Goal: Task Accomplishment & Management: Manage account settings

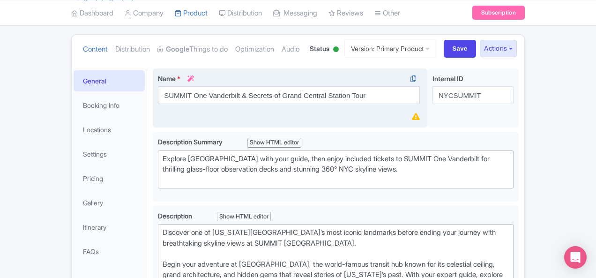
scroll to position [94, 0]
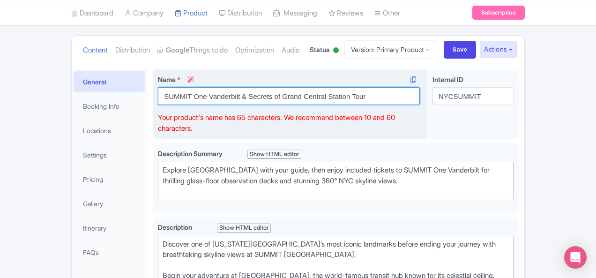
drag, startPoint x: 308, startPoint y: 95, endPoint x: 285, endPoint y: 94, distance: 22.5
click at [285, 94] on input "SUMMIT One Vanderbilt & Secrets of Grand Central Station Tour" at bounding box center [289, 96] width 262 height 18
click at [287, 97] on input "SUMMIT One Vanderbilt & Secrets of Grand Central terminal Tour" at bounding box center [289, 96] width 262 height 18
click at [326, 96] on input "SUMMIT One Vanderbilt & Secrets of Grand Central Terminal Tour" at bounding box center [289, 96] width 262 height 18
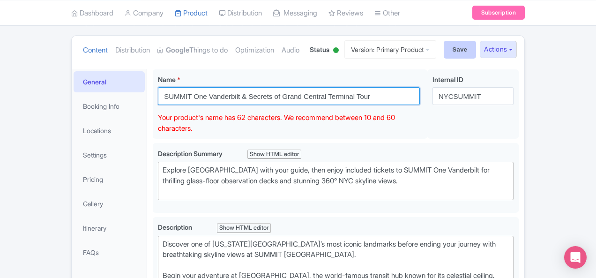
type input "SUMMIT One Vanderbilt & Secrets of Grand Central Terminal Tour"
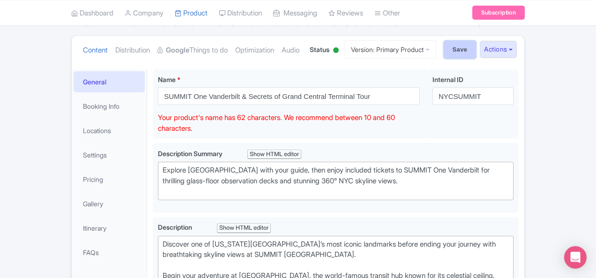
click at [477, 47] on input "Save" at bounding box center [460, 50] width 33 height 18
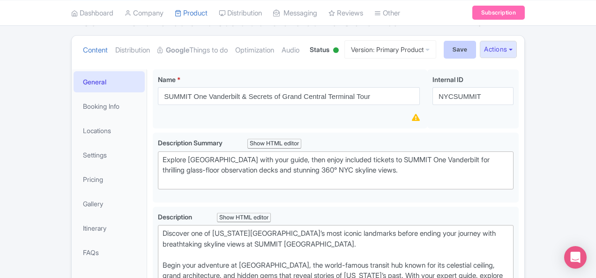
type input "Saving..."
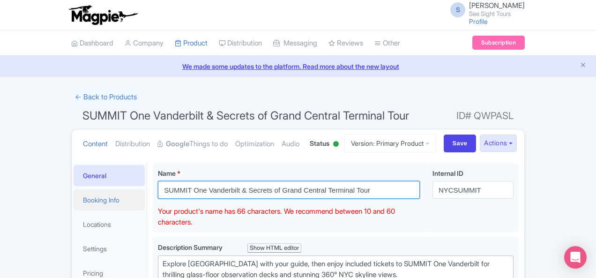
drag, startPoint x: 334, startPoint y: 186, endPoint x: 84, endPoint y: 189, distance: 250.3
paste input "with"
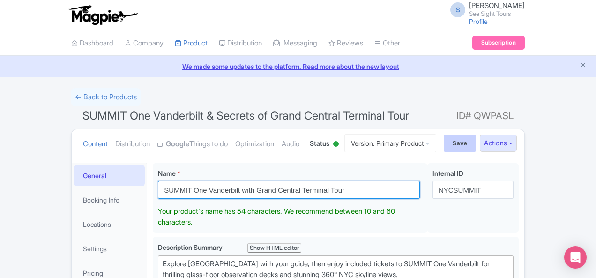
type input "SUMMIT One Vanderbilt with Grand Central Terminal Tour"
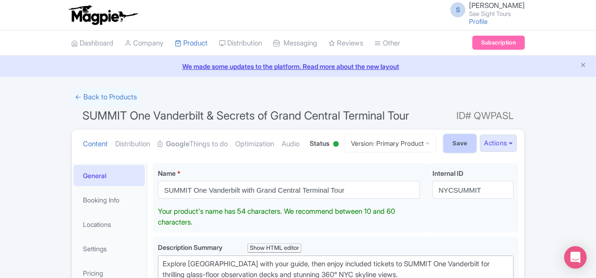
click at [477, 139] on input "Save" at bounding box center [460, 144] width 33 height 18
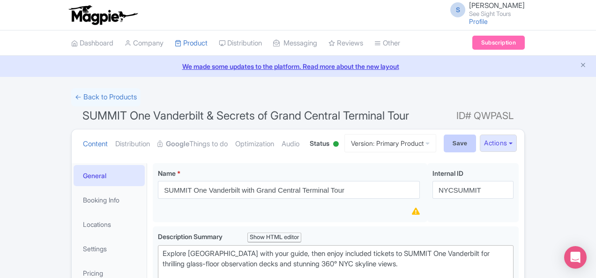
type input "Saving..."
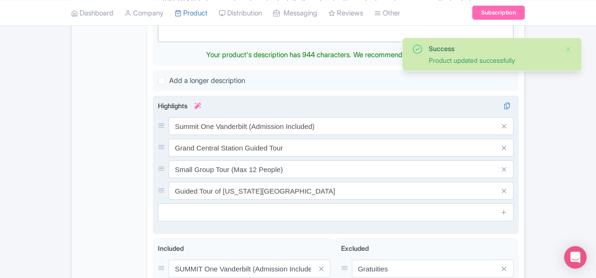
scroll to position [416, 0]
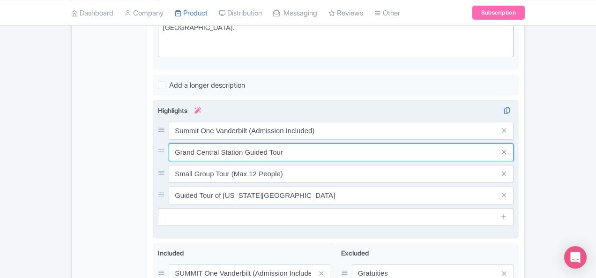
drag, startPoint x: 199, startPoint y: 138, endPoint x: 177, endPoint y: 138, distance: 21.6
click at [177, 138] on div "Summit One Vanderbilt (Admission Included) Grand Central Station Guided Tour Sm…" at bounding box center [336, 163] width 356 height 82
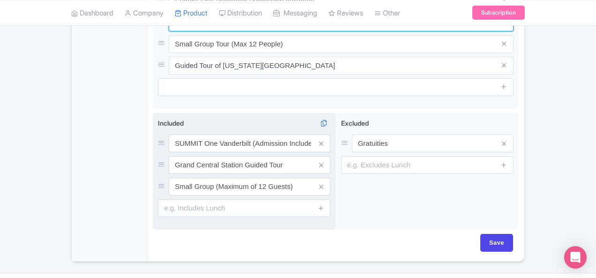
type input "Grand Central Terminal Guided Tour"
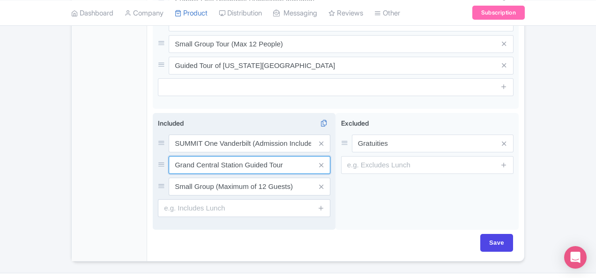
drag, startPoint x: 199, startPoint y: 142, endPoint x: 178, endPoint y: 141, distance: 20.6
click at [178, 156] on input "Grand Central Station Guided Tour" at bounding box center [250, 165] width 162 height 18
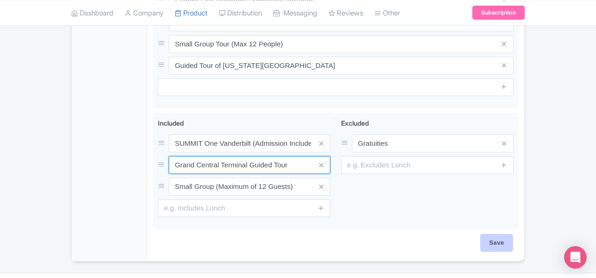
type input "Grand Central Terminal Guided Tour"
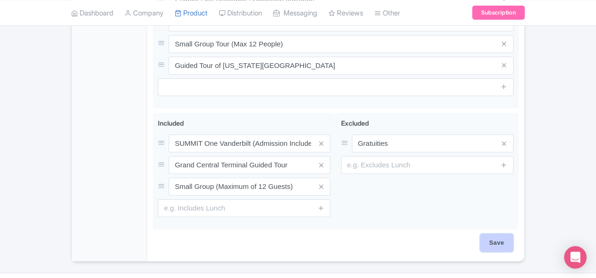
click at [513, 234] on input "Save" at bounding box center [496, 243] width 33 height 18
type input "Saving..."
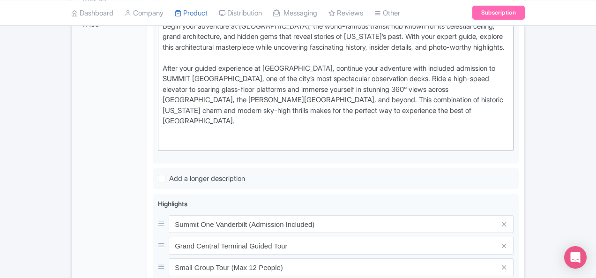
scroll to position [124, 0]
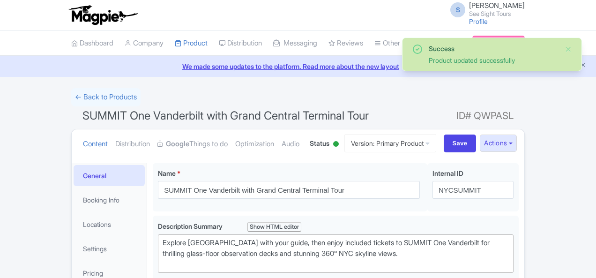
scroll to position [163, 0]
